Goal: Find specific page/section: Find specific page/section

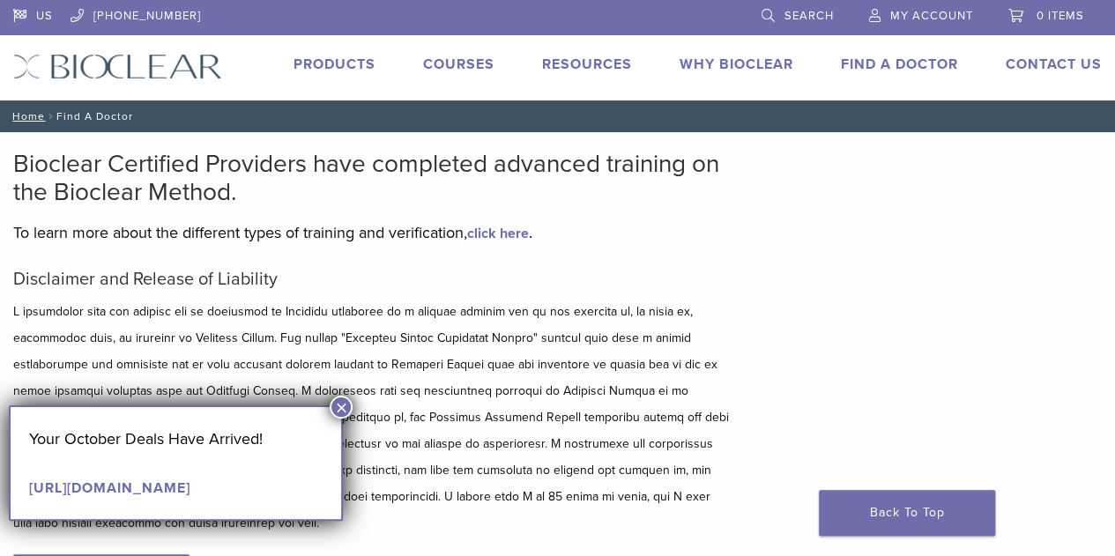
click at [342, 406] on button "×" at bounding box center [341, 407] width 23 height 23
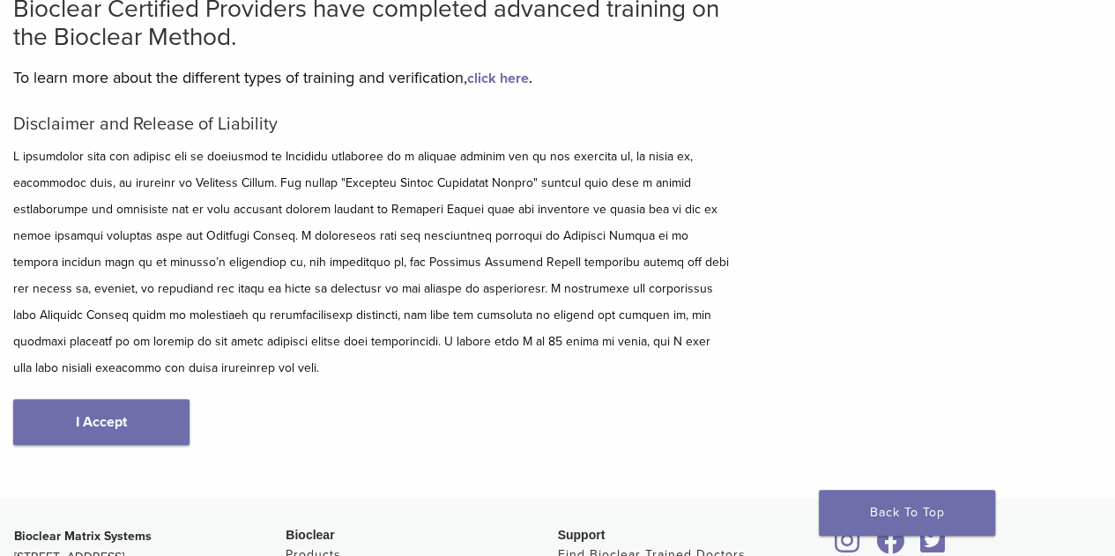
scroll to position [77, 0]
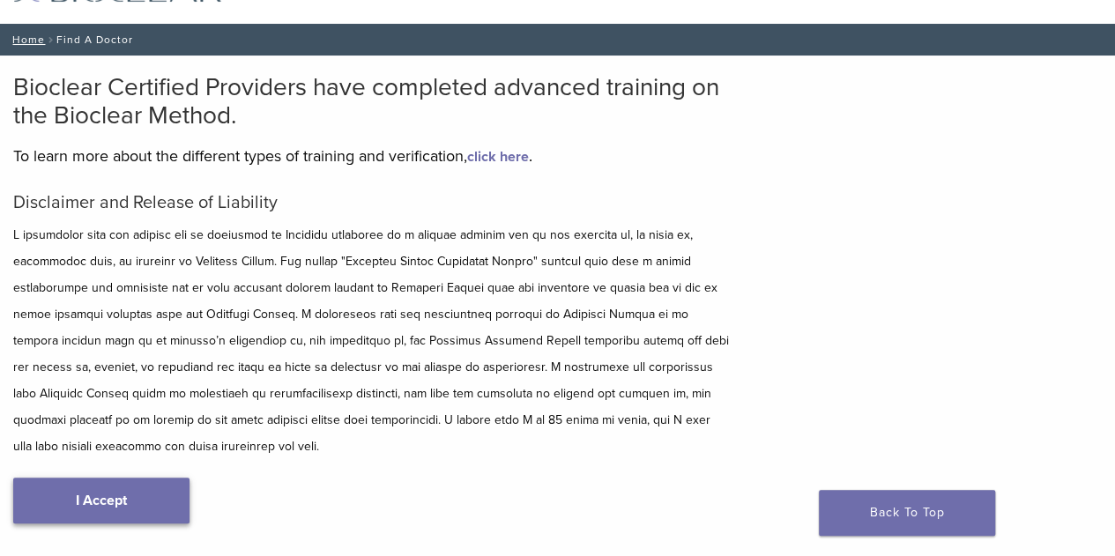
click at [167, 487] on link "I Accept" at bounding box center [101, 501] width 176 height 46
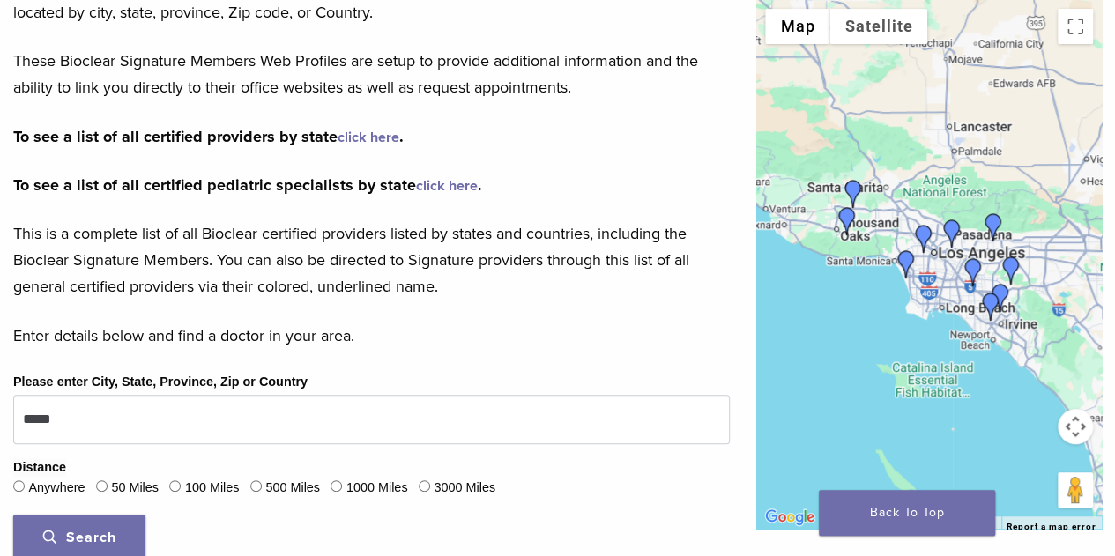
scroll to position [353, 0]
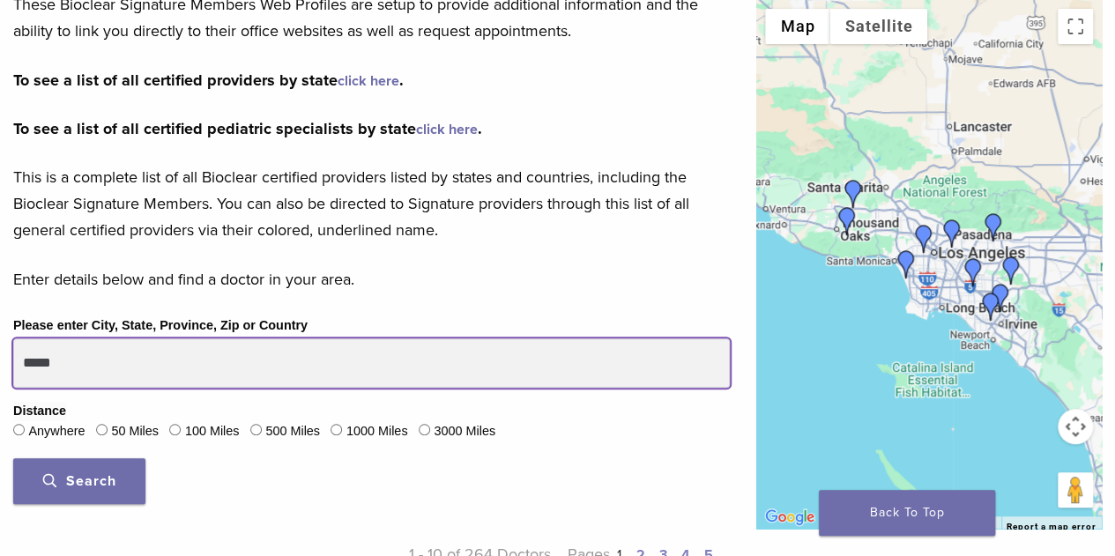
click at [367, 369] on input "*****" at bounding box center [371, 362] width 717 height 49
drag, startPoint x: 367, startPoint y: 369, endPoint x: 11, endPoint y: 366, distance: 356.1
click at [11, 366] on div "Please enter City, State, Province, Zip or Country ***** Distance Anywhere 50 M…" at bounding box center [371, 416] width 743 height 203
type input "*****"
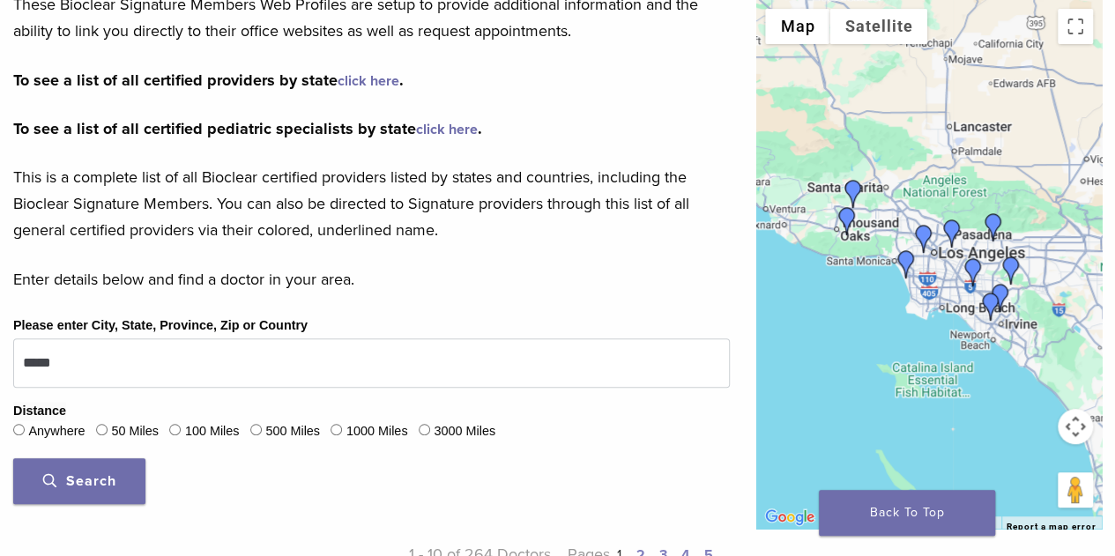
click at [106, 481] on span "Search" at bounding box center [79, 481] width 73 height 18
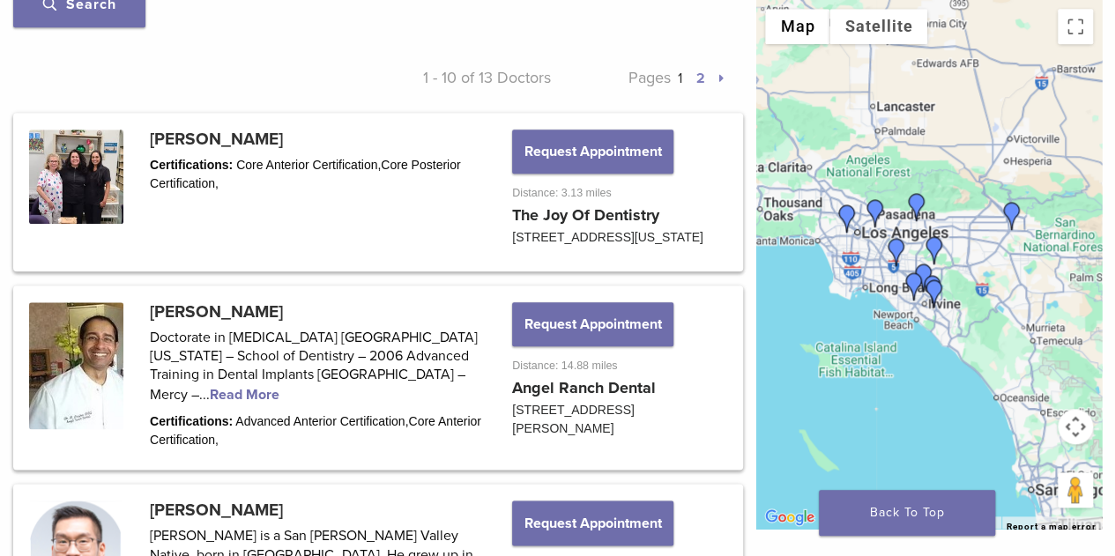
scroll to position [793, 0]
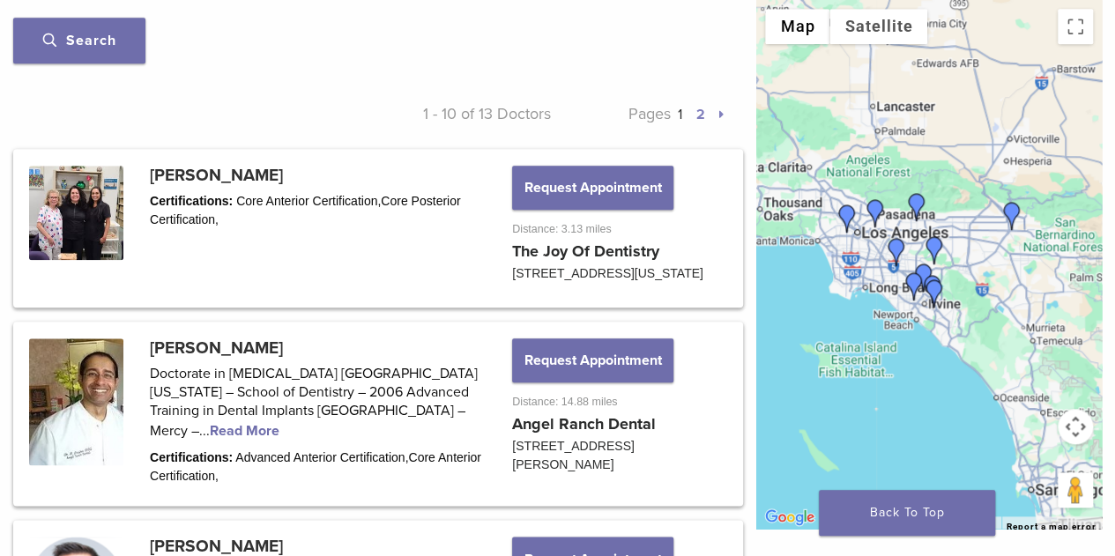
click at [698, 110] on link "2" at bounding box center [699, 115] width 9 height 18
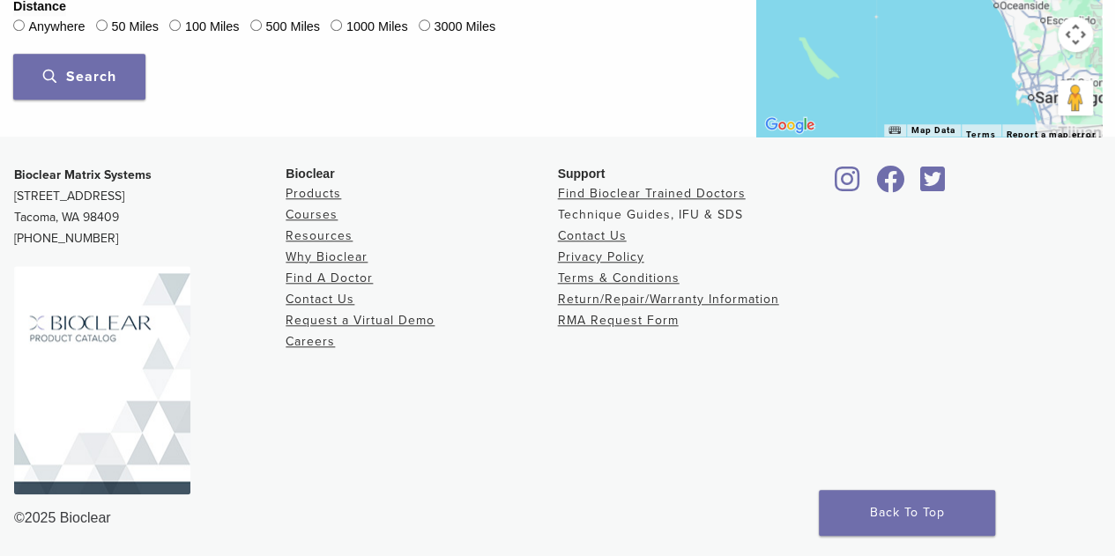
scroll to position [793, 0]
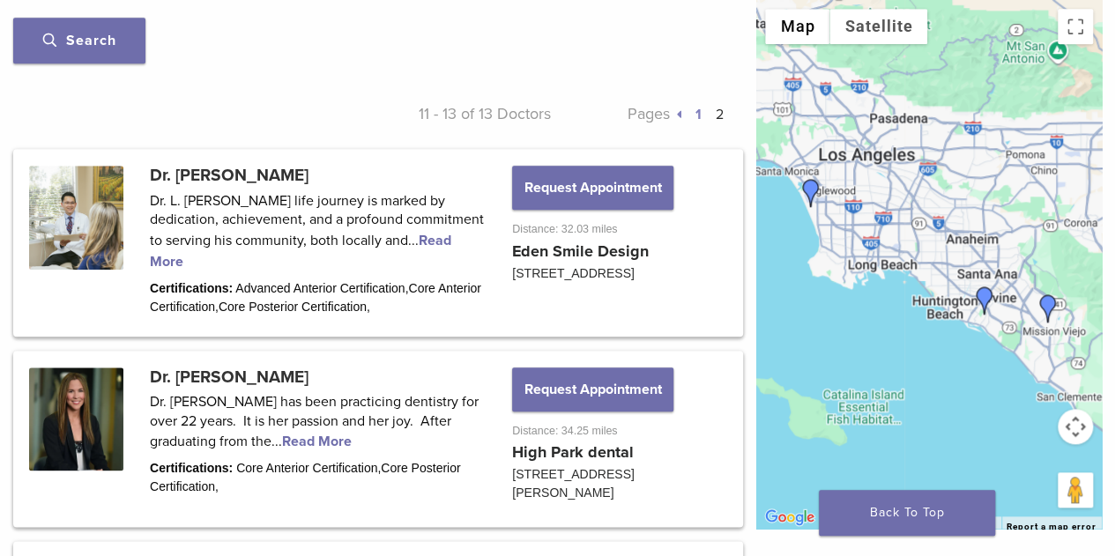
click at [697, 111] on link "1" at bounding box center [698, 115] width 6 height 18
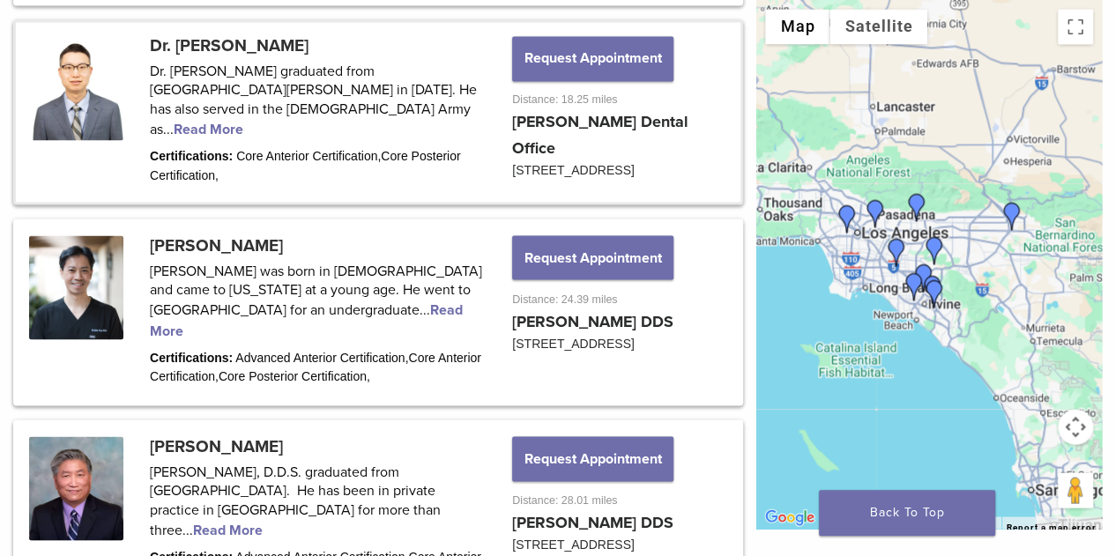
scroll to position [1498, 0]
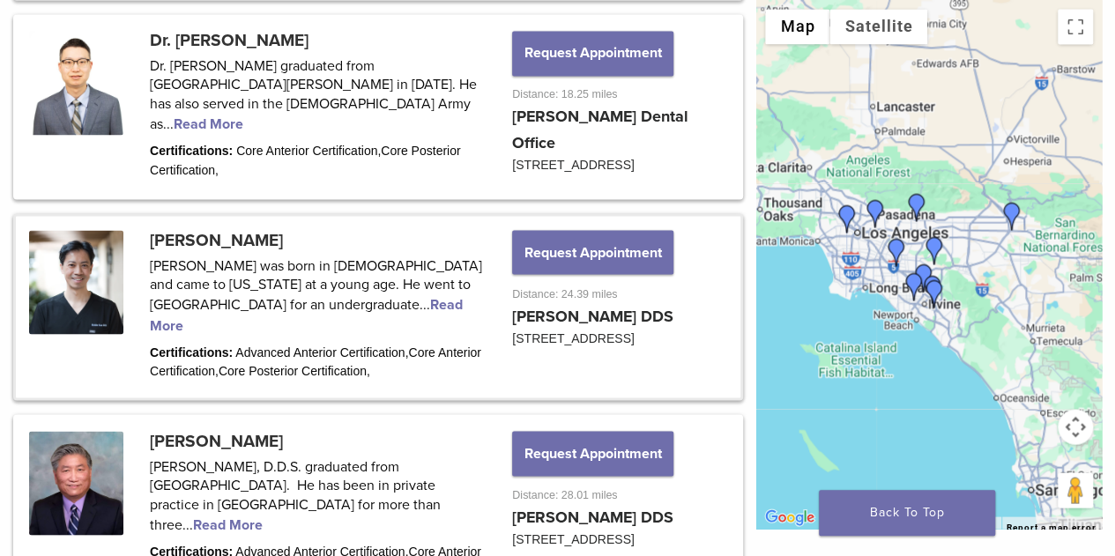
click at [306, 302] on link at bounding box center [378, 307] width 725 height 182
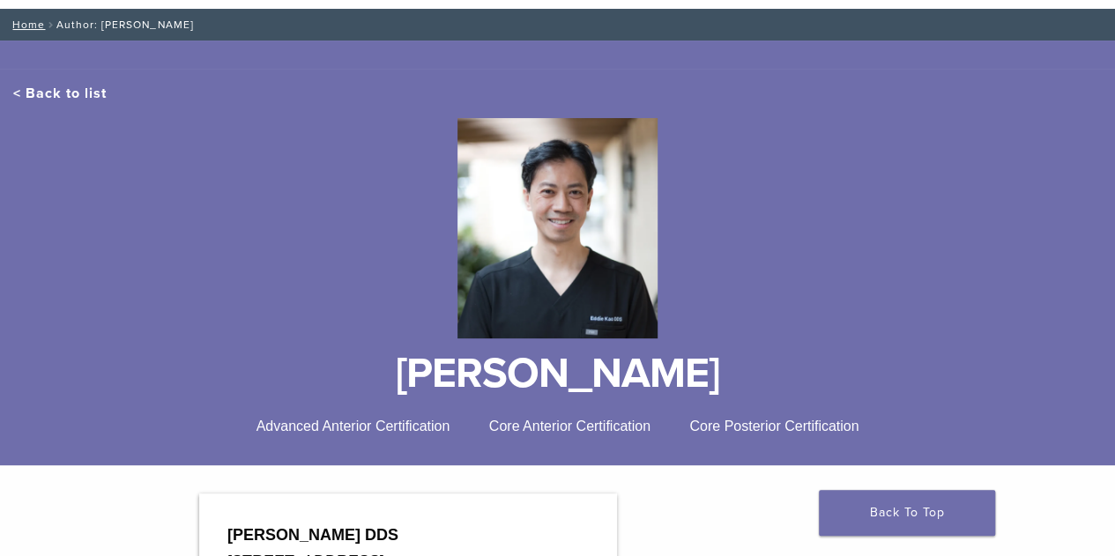
scroll to position [88, 0]
